Goal: Information Seeking & Learning: Learn about a topic

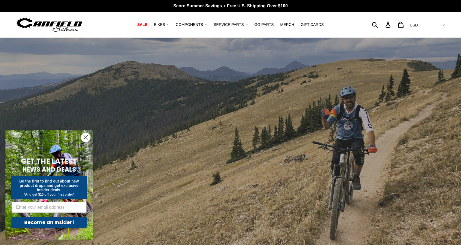
click at [85, 140] on circle "Close dialog" at bounding box center [85, 137] width 9 height 9
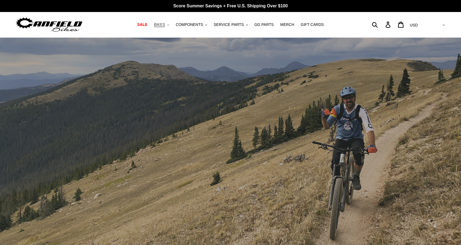
click at [165, 24] on span "BIKES" at bounding box center [159, 24] width 11 height 5
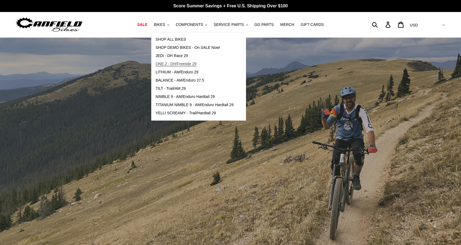
click at [184, 64] on span "ONE.2 - DH/Freeride 29" at bounding box center [176, 64] width 41 height 5
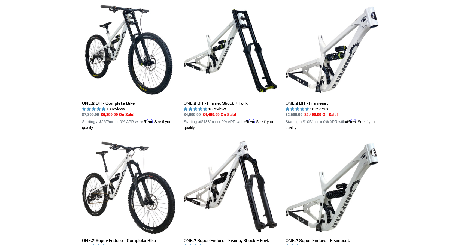
scroll to position [194, 0]
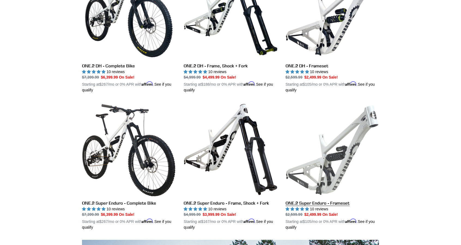
click at [342, 139] on link "ONE.2 Super Enduro - Frameset" at bounding box center [332, 166] width 93 height 128
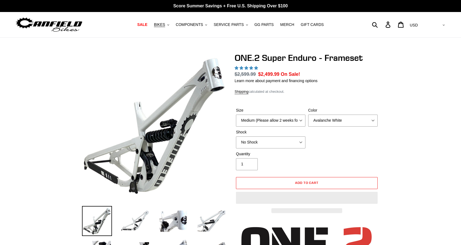
select select "highest-rating"
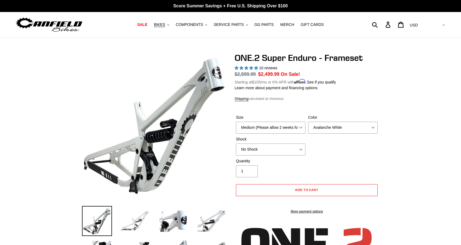
click at [144, 216] on img at bounding box center [135, 221] width 30 height 30
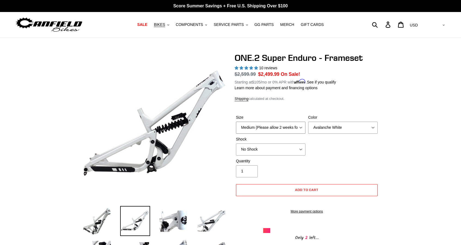
click at [294, 127] on select "Medium (Please allow 2 weeks for delivery) Large (Sold Out)" at bounding box center [270, 128] width 69 height 12
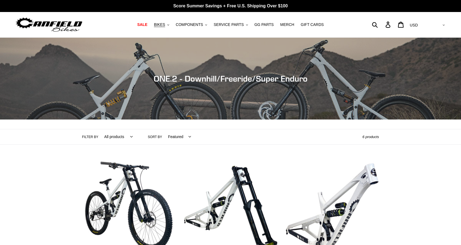
scroll to position [194, 0]
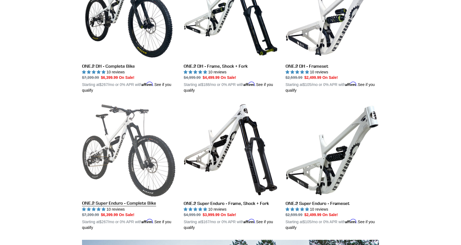
click at [122, 146] on link "ONE.2 Super Enduro - Complete Bike" at bounding box center [128, 166] width 93 height 128
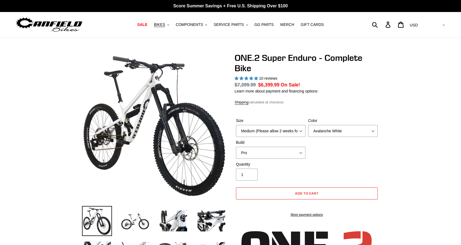
select select "highest-rating"
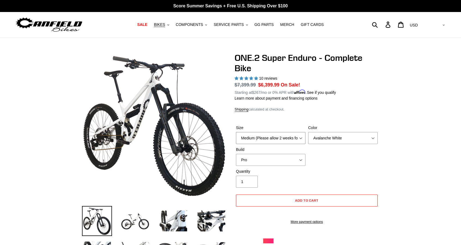
click at [280, 141] on select "Medium (Please allow 2 weeks for delivery) Large (Sold Out)" at bounding box center [270, 138] width 69 height 12
click at [347, 135] on select "Avalanche White Bentonite Grey" at bounding box center [342, 138] width 69 height 12
select select "Bentonite Grey"
click at [308, 132] on select "Avalanche White Bentonite Grey" at bounding box center [342, 138] width 69 height 12
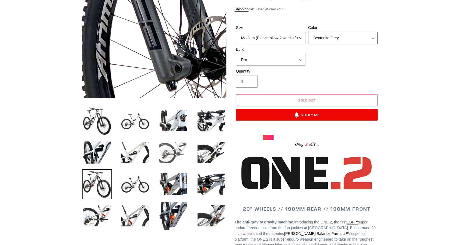
scroll to position [109, 0]
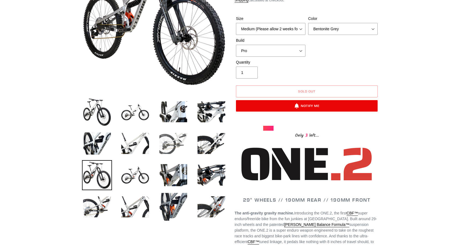
click at [177, 140] on img at bounding box center [173, 143] width 30 height 30
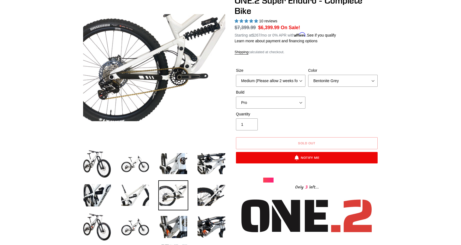
scroll to position [136, 0]
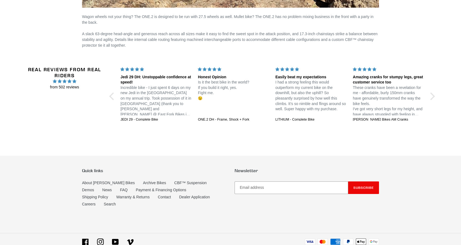
scroll to position [984, 0]
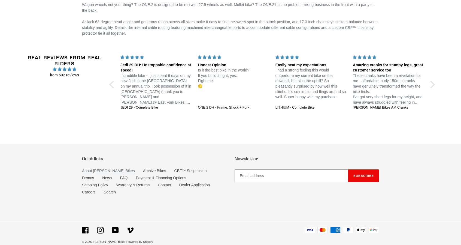
click at [113, 170] on link "About [PERSON_NAME] Bikes" at bounding box center [108, 170] width 53 height 5
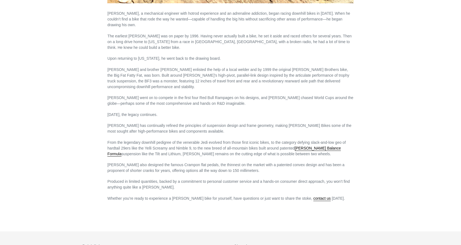
scroll to position [337, 0]
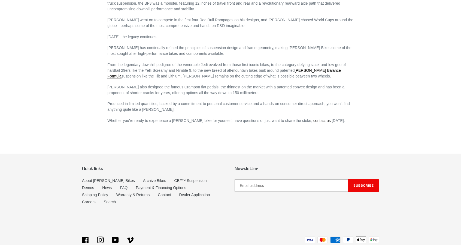
click at [120, 185] on link "FAQ" at bounding box center [124, 187] width 8 height 5
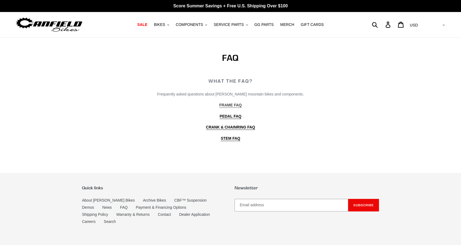
click at [225, 107] on b "FRAME FAQ" at bounding box center [230, 105] width 22 height 4
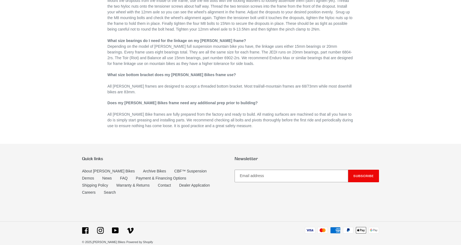
scroll to position [302, 0]
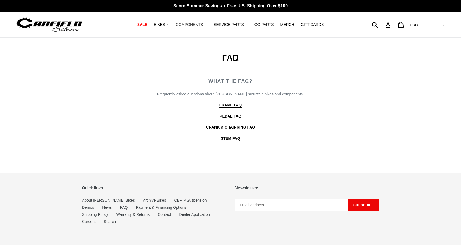
click at [196, 25] on span "COMPONENTS" at bounding box center [189, 24] width 27 height 5
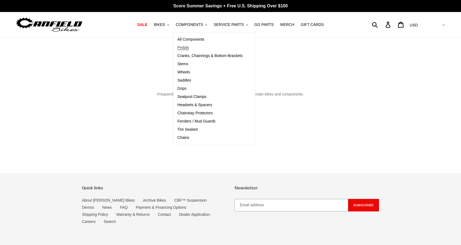
click at [189, 47] on span "Pedals" at bounding box center [183, 47] width 12 height 5
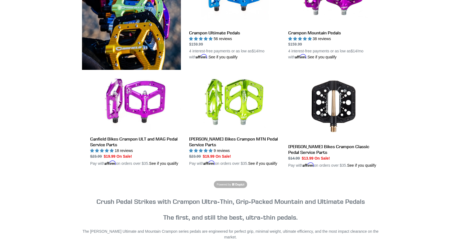
scroll to position [218, 0]
